Goal: Information Seeking & Learning: Learn about a topic

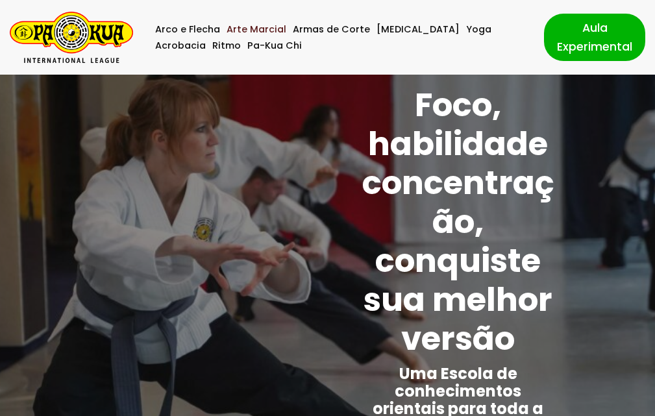
click at [250, 31] on link "Arte Marcial" at bounding box center [256, 29] width 60 height 16
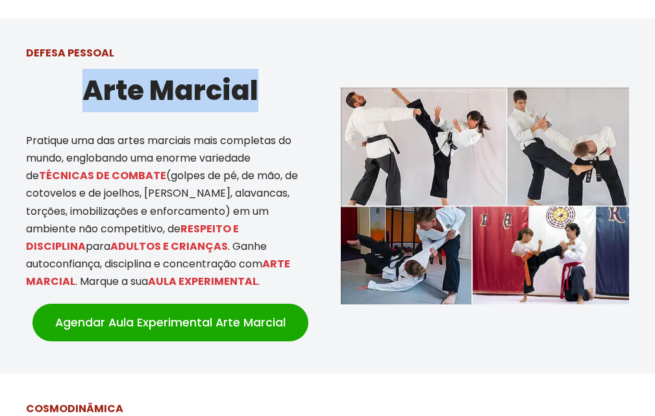
drag, startPoint x: 84, startPoint y: 71, endPoint x: 257, endPoint y: 81, distance: 173.5
click at [257, 81] on h2 "Arte Marcial" at bounding box center [170, 90] width 289 height 43
copy h2 "Arte Marcial"
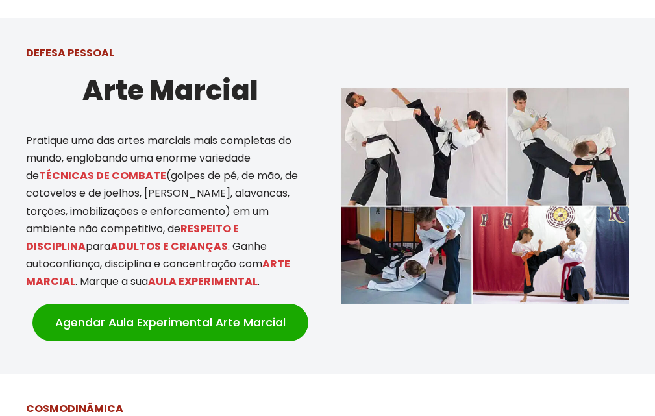
click at [114, 44] on p "DEFESA PESSOAL" at bounding box center [170, 53] width 289 height 18
drag, startPoint x: 104, startPoint y: 34, endPoint x: 70, endPoint y: 43, distance: 35.7
click at [70, 44] on p "DEFESA PESSOAL" at bounding box center [170, 53] width 289 height 18
click at [110, 44] on p "DEFESA PESSOAL" at bounding box center [170, 53] width 289 height 18
drag, startPoint x: 106, startPoint y: 34, endPoint x: 20, endPoint y: 34, distance: 86.3
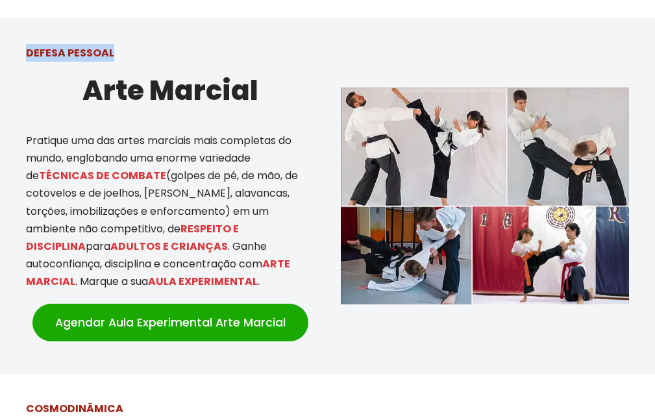
click at [20, 34] on div "DEFESA PESSOAL Arte Marcial Pratique uma das artes marciais mais completas do m…" at bounding box center [170, 195] width 315 height 329
copy strong "DEFESA PESSOAL"
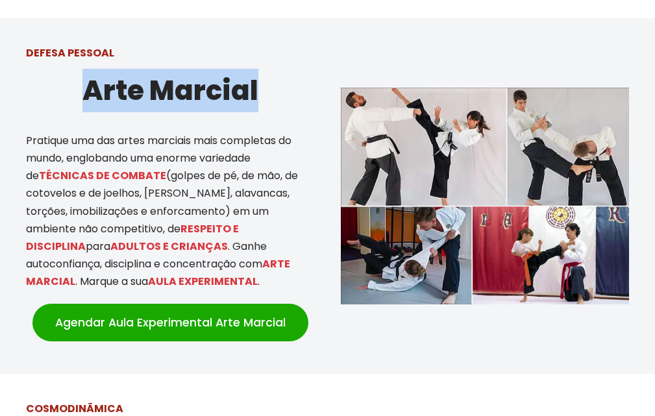
drag, startPoint x: 86, startPoint y: 67, endPoint x: 263, endPoint y: 72, distance: 177.2
click at [263, 72] on h2 "Arte Marcial" at bounding box center [170, 90] width 289 height 43
copy h2 "Arte Marcial"
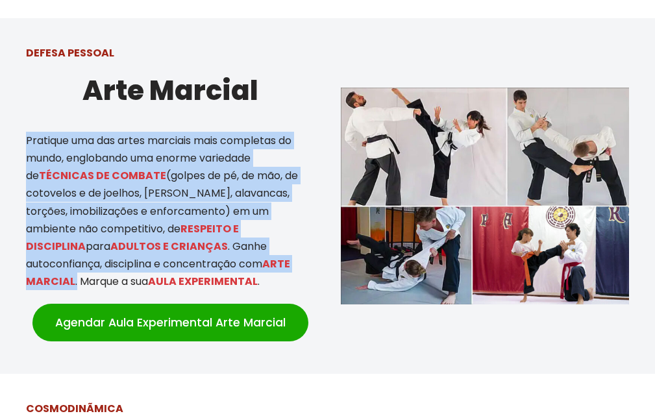
drag, startPoint x: 22, startPoint y: 120, endPoint x: 202, endPoint y: 244, distance: 218.3
click at [202, 244] on p "Pratique uma das artes marciais mais completas do mundo, englobando uma enorme …" at bounding box center [170, 211] width 289 height 159
copy p "Pratique uma das artes marciais mais completas do mundo, englobando uma enorme …"
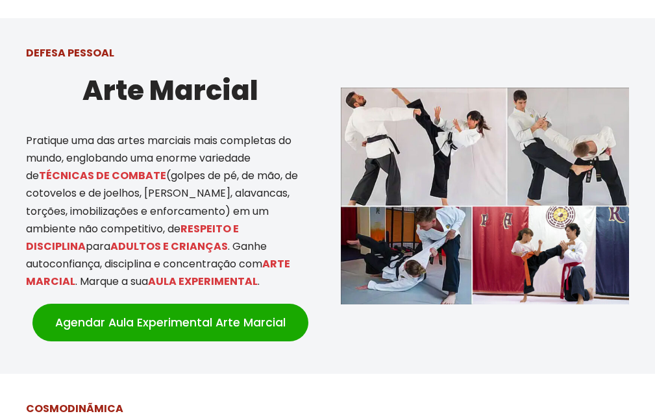
click at [637, 326] on div at bounding box center [327, 195] width 655 height 355
